Goal: Transaction & Acquisition: Purchase product/service

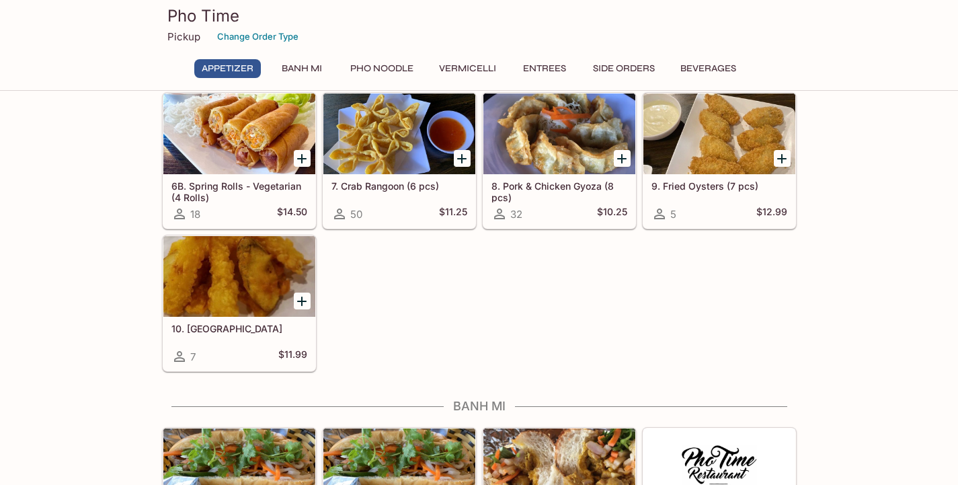
scroll to position [324, 0]
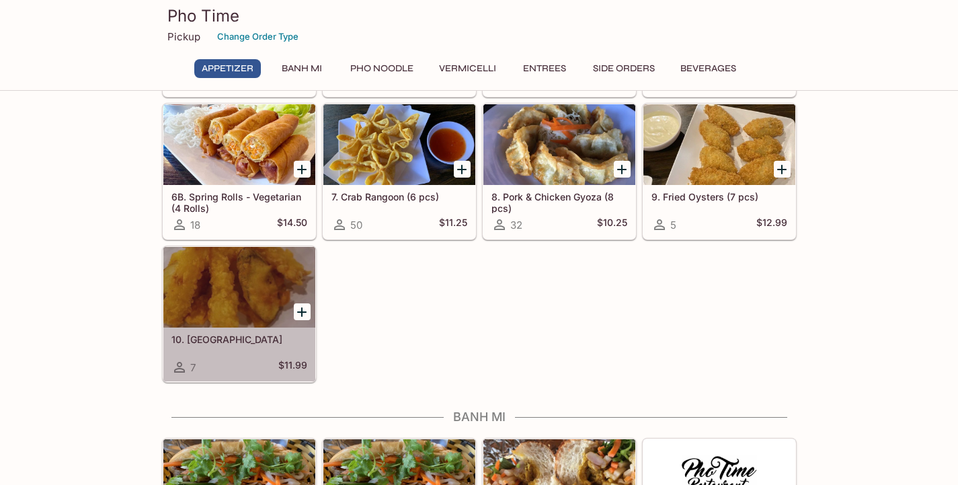
click at [221, 299] on div at bounding box center [239, 287] width 152 height 81
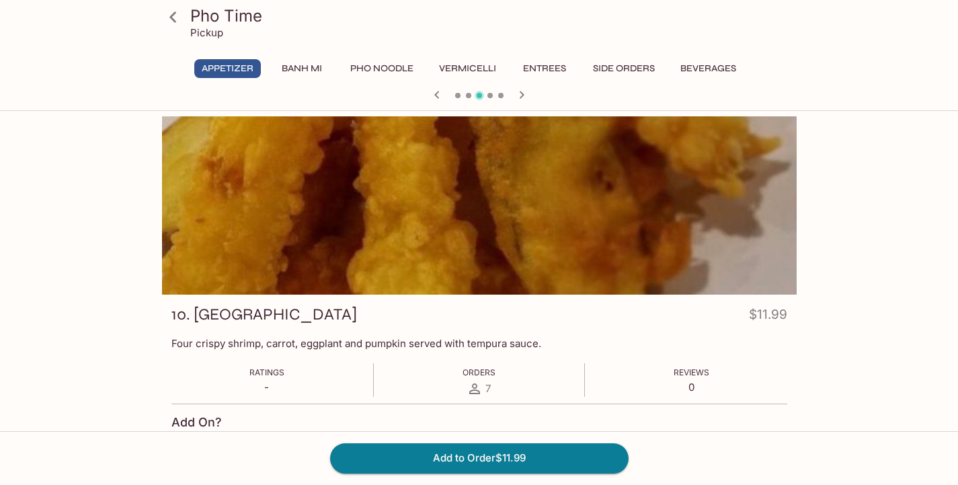
click at [172, 17] on icon at bounding box center [172, 16] width 7 height 11
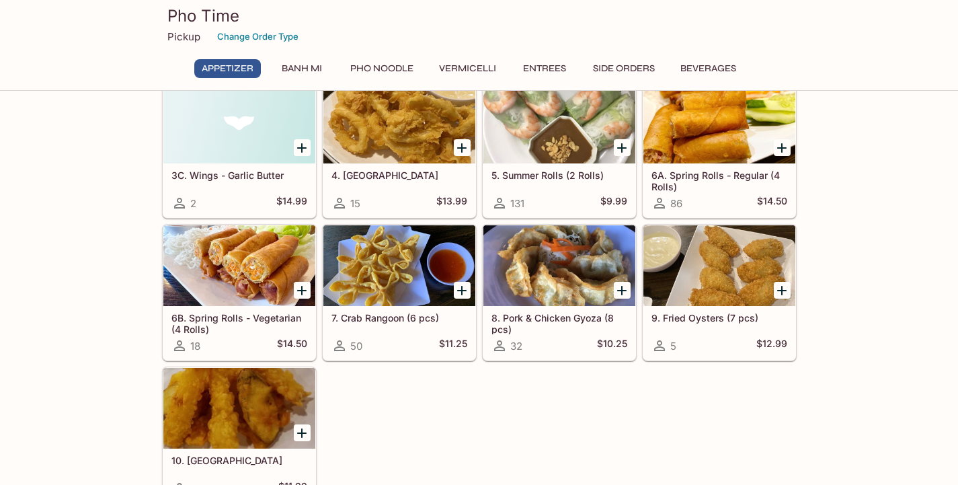
scroll to position [208, 0]
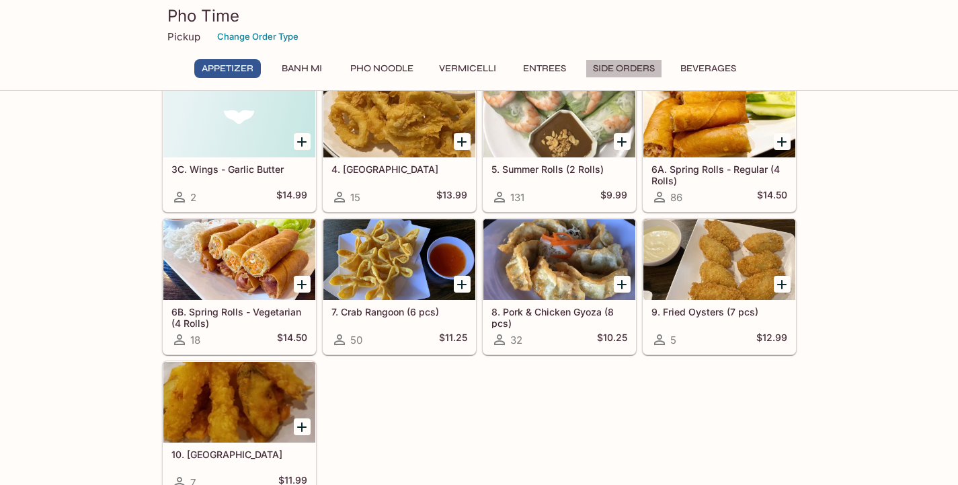
click at [619, 66] on button "Side Orders" at bounding box center [624, 68] width 77 height 19
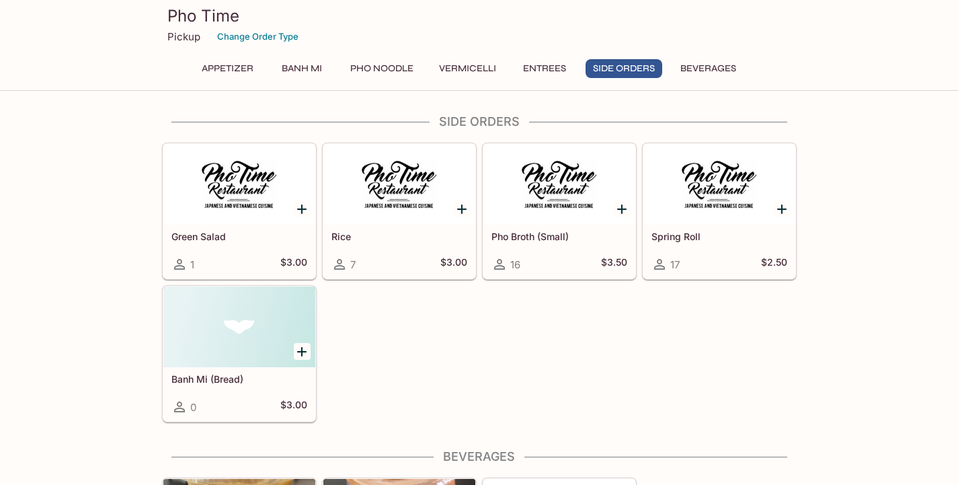
click at [547, 68] on button "Entrees" at bounding box center [545, 68] width 61 height 19
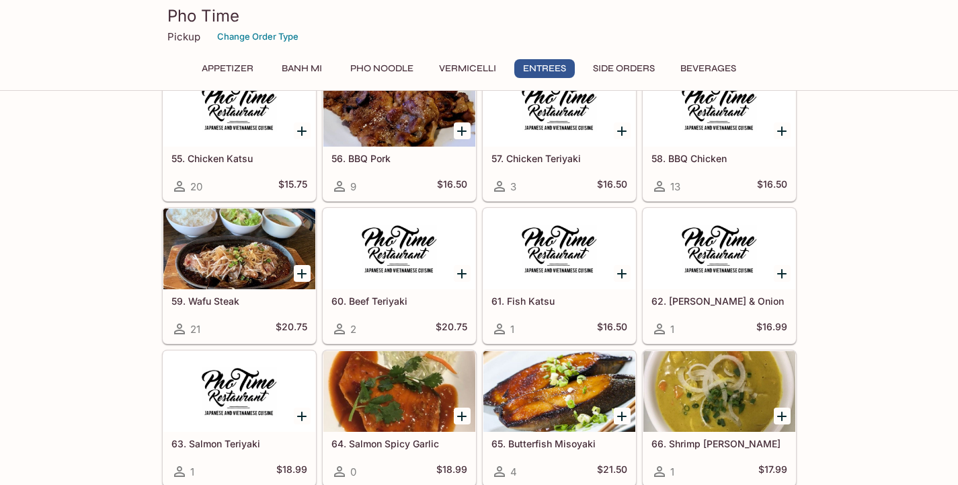
scroll to position [2336, 0]
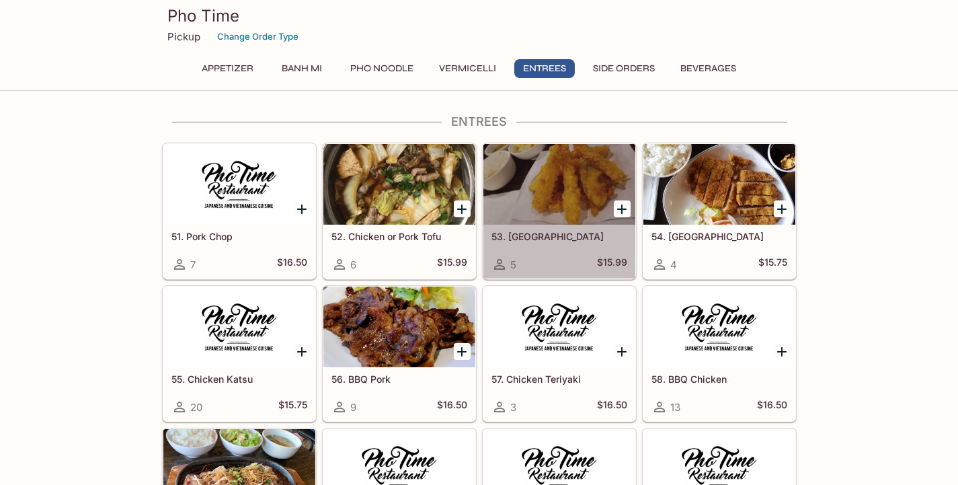
click at [573, 196] on div at bounding box center [560, 184] width 152 height 81
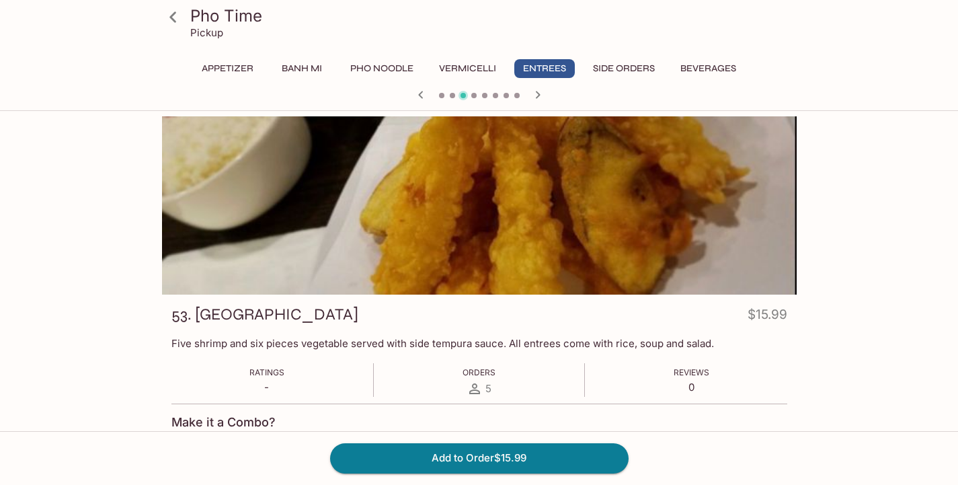
click at [535, 94] on icon "button" at bounding box center [538, 95] width 16 height 16
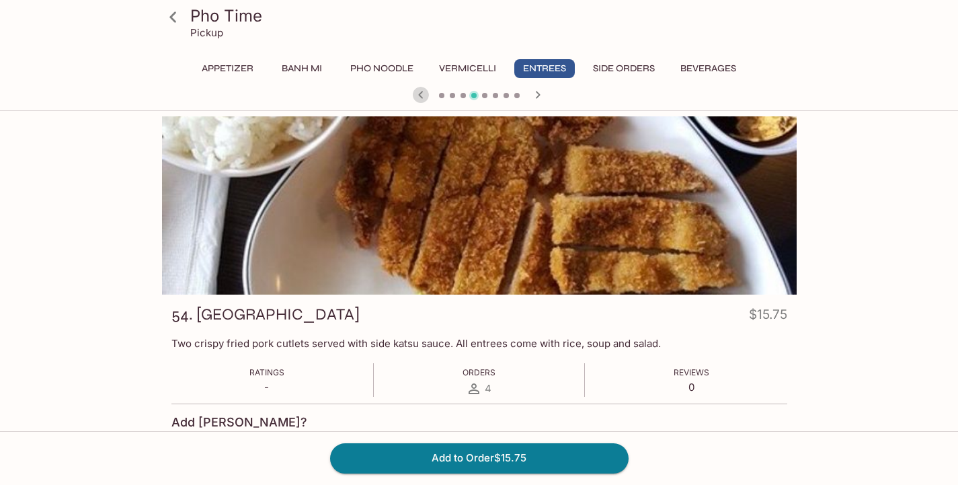
click at [420, 92] on icon "button" at bounding box center [421, 95] width 16 height 16
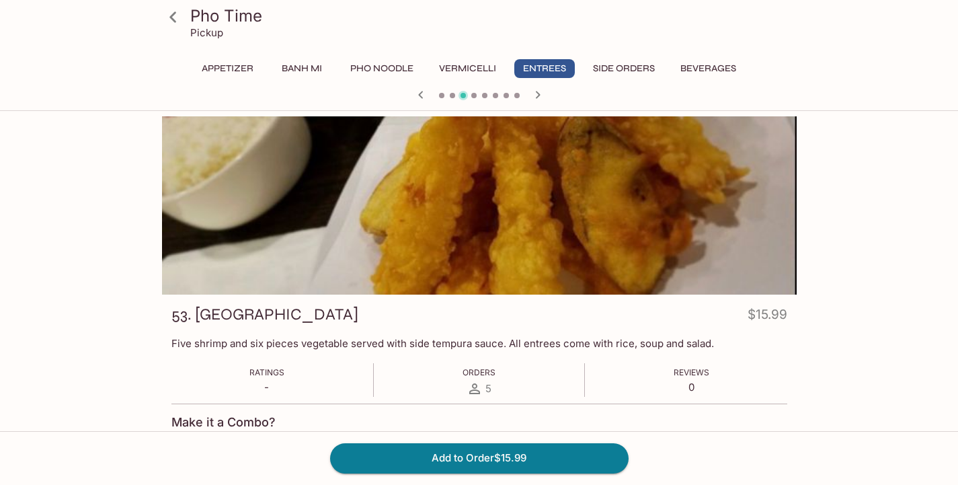
click at [420, 92] on icon "button" at bounding box center [421, 95] width 16 height 16
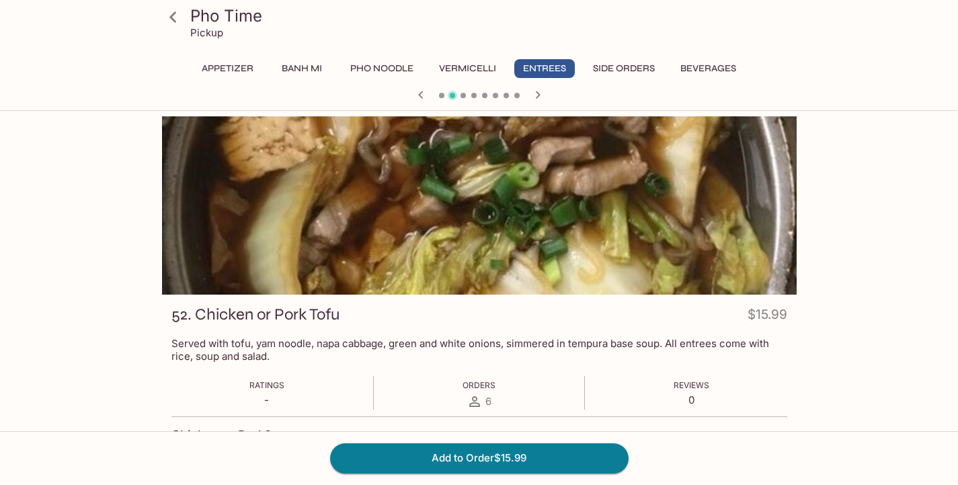
click at [420, 92] on icon "button" at bounding box center [421, 95] width 16 height 16
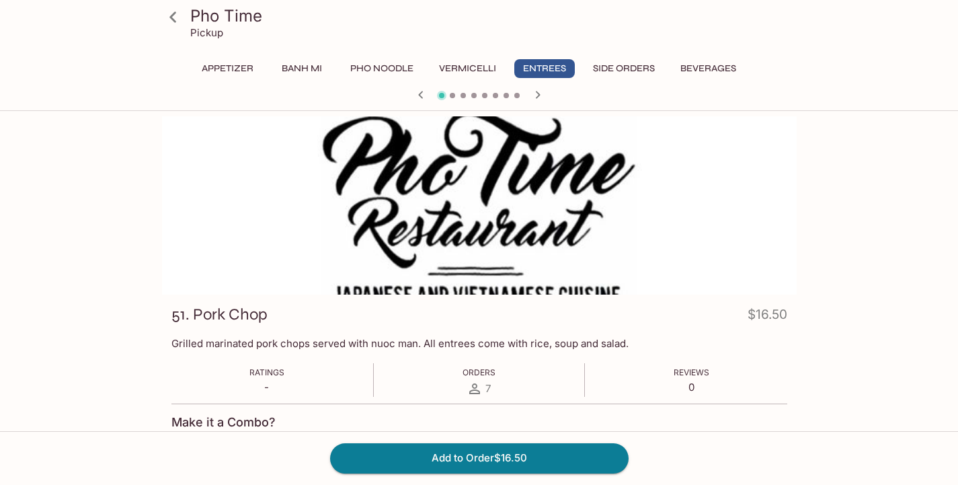
click at [386, 67] on button "Pho Noodle" at bounding box center [382, 68] width 78 height 19
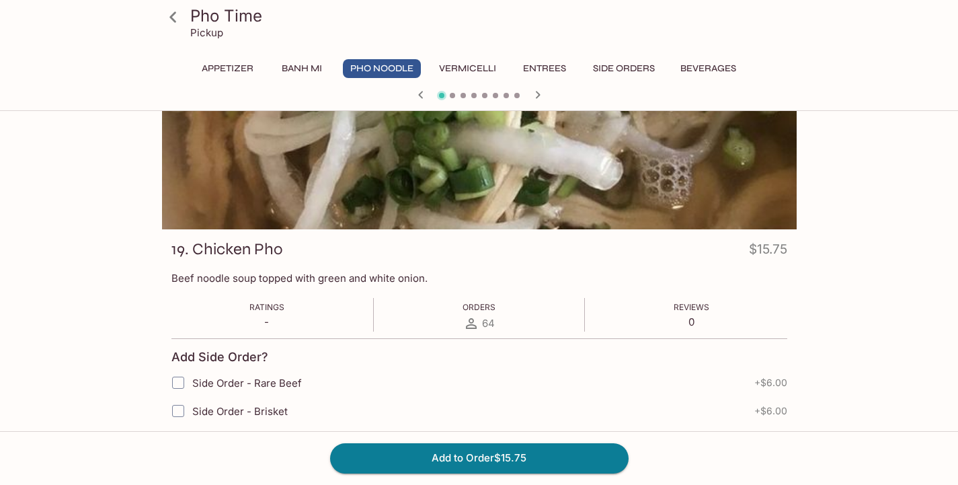
scroll to position [100, 0]
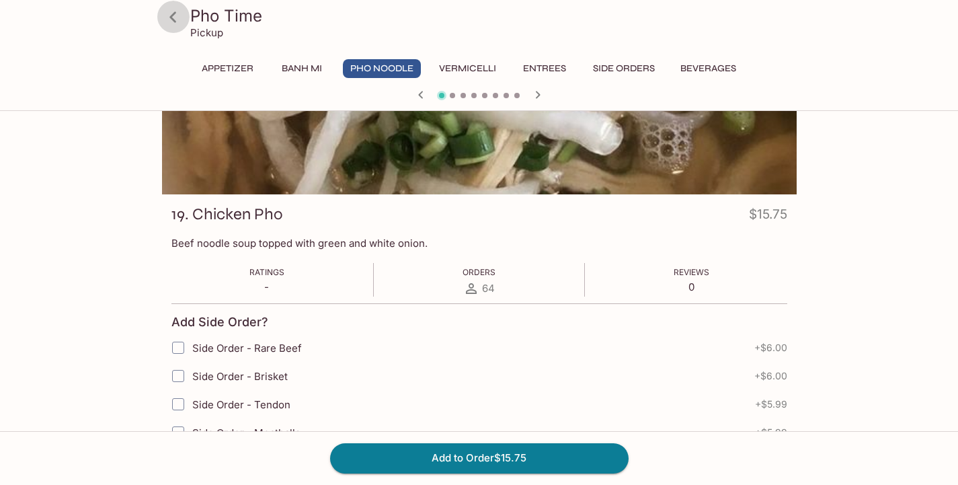
click at [175, 14] on icon at bounding box center [172, 16] width 7 height 11
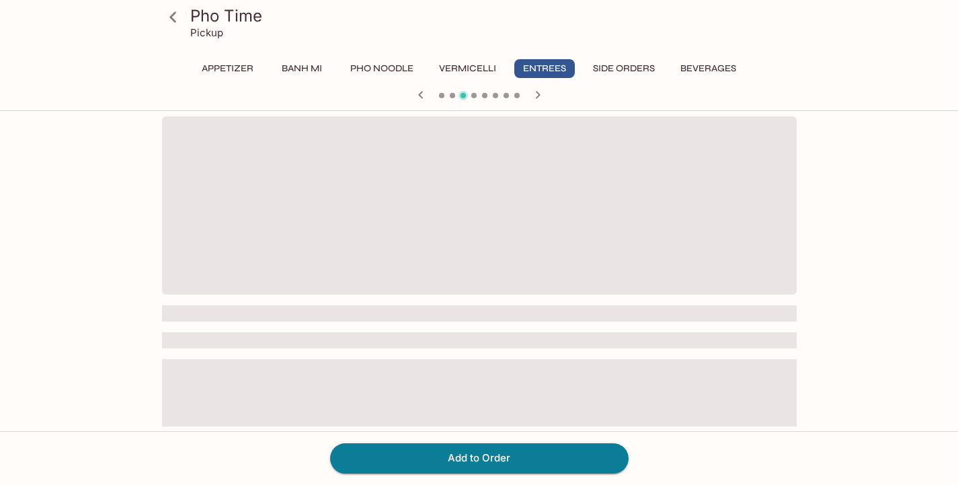
scroll to position [100, 0]
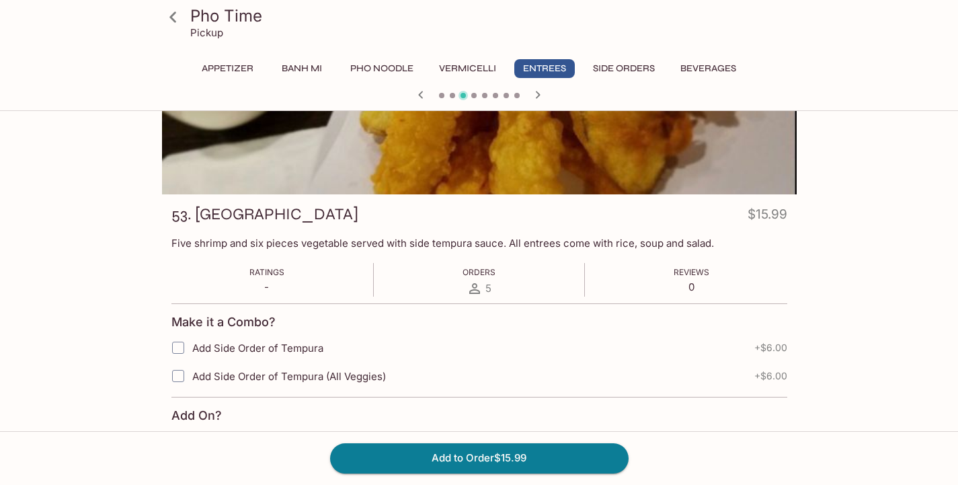
scroll to position [490, 0]
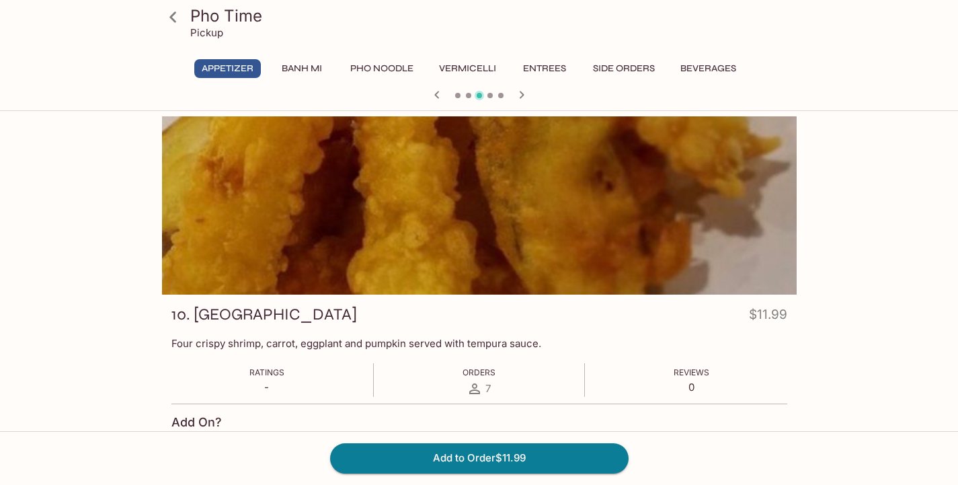
scroll to position [324, 0]
